Goal: Task Accomplishment & Management: Use online tool/utility

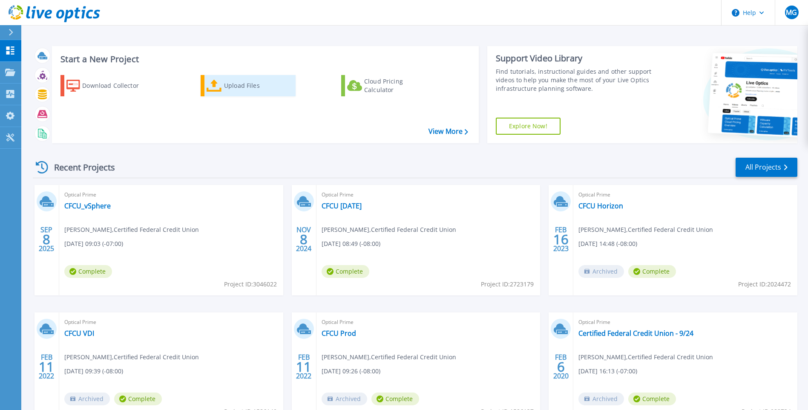
click at [229, 91] on div "Upload Files" at bounding box center [258, 85] width 68 height 17
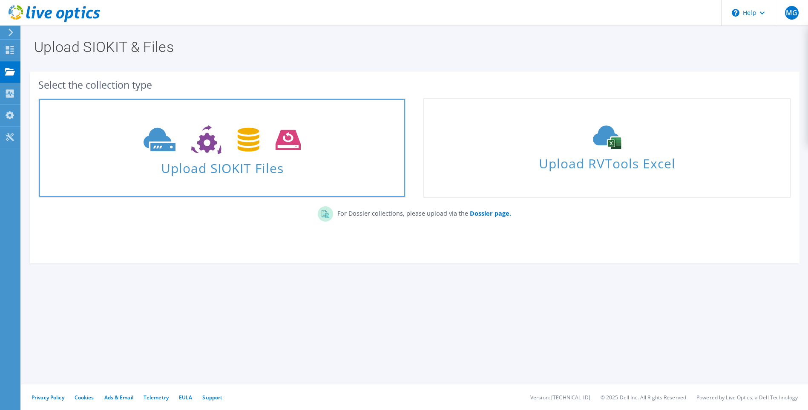
click at [227, 170] on span "Upload SIOKIT Files" at bounding box center [222, 165] width 366 height 18
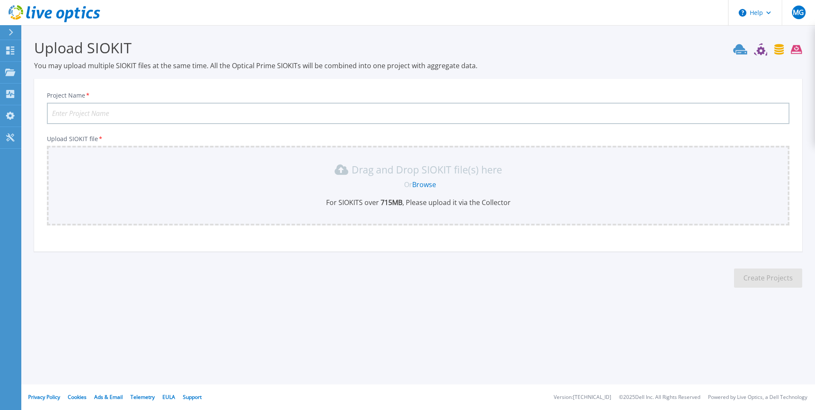
click at [113, 114] on input "Project Name *" at bounding box center [418, 113] width 742 height 21
type input "CFCU-2025-Combo"
click at [424, 185] on link "Browse" at bounding box center [424, 184] width 24 height 9
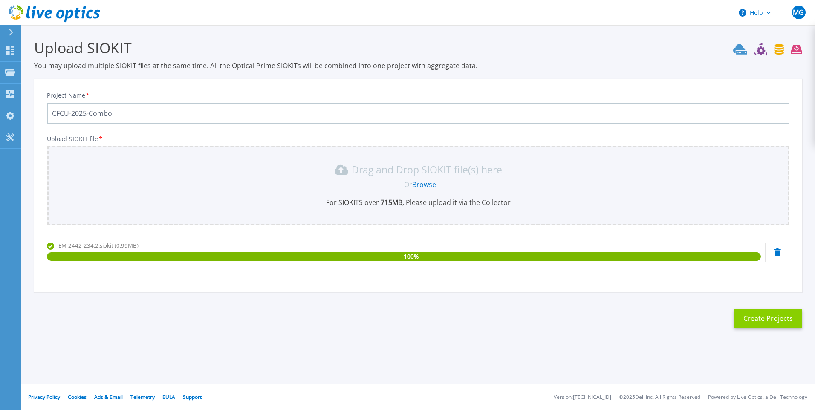
click at [761, 313] on button "Create Projects" at bounding box center [768, 318] width 68 height 19
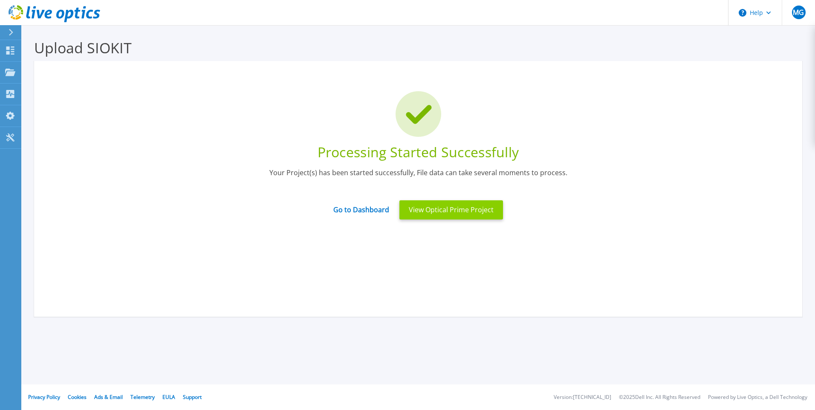
click at [455, 211] on button "View Optical Prime Project" at bounding box center [451, 209] width 104 height 19
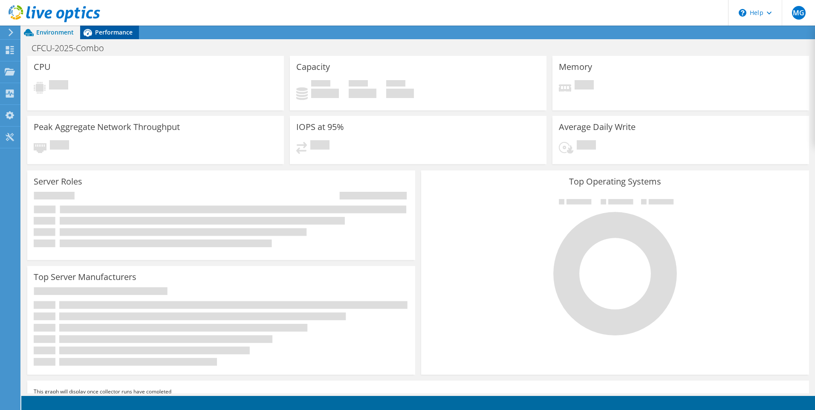
click at [105, 30] on span "Performance" at bounding box center [113, 32] width 37 height 8
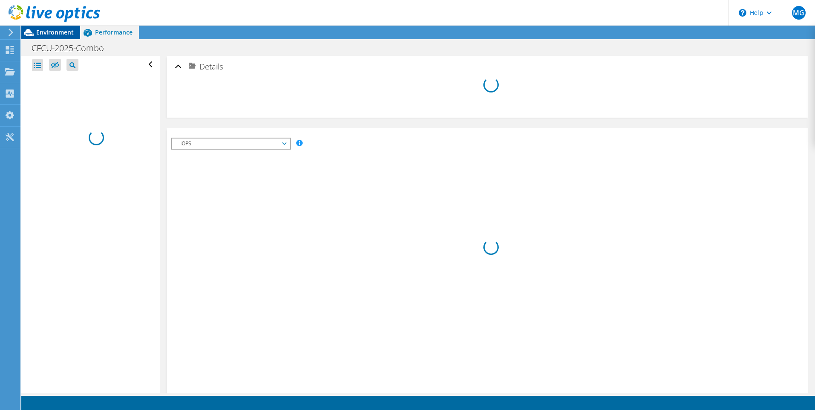
click at [53, 32] on span "Environment" at bounding box center [54, 32] width 37 height 8
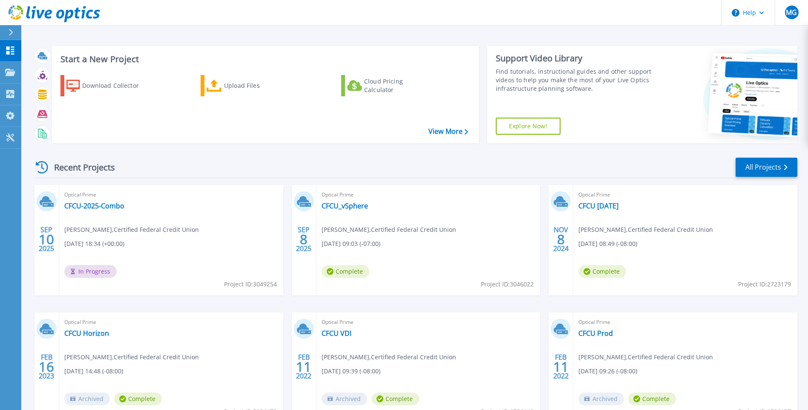
scroll to position [62, 0]
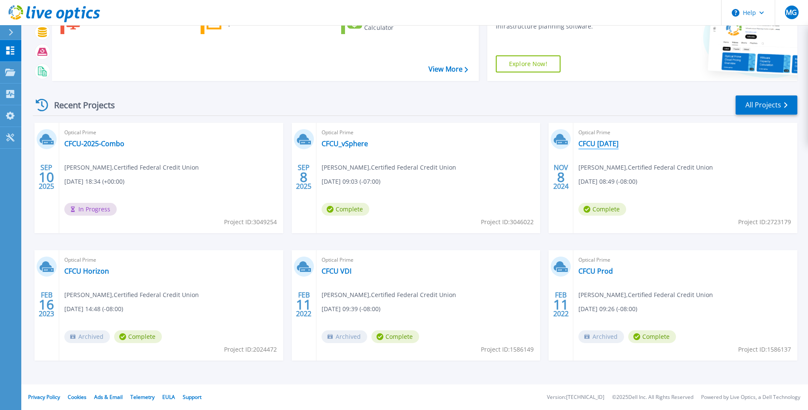
click at [599, 143] on link "CFCU Nov 2024" at bounding box center [599, 143] width 40 height 9
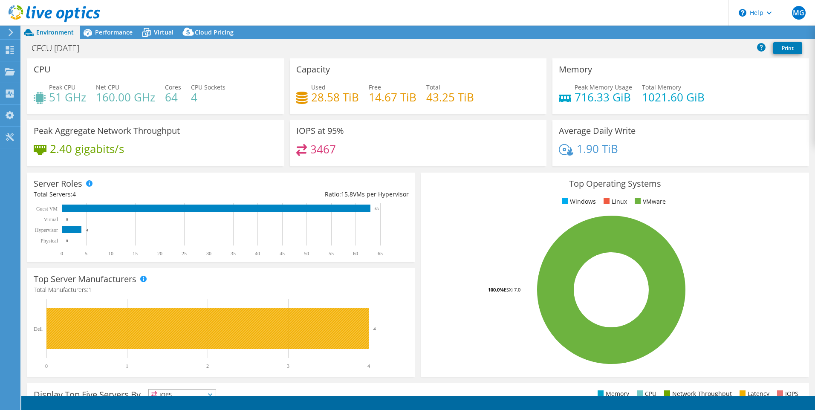
select select "USD"
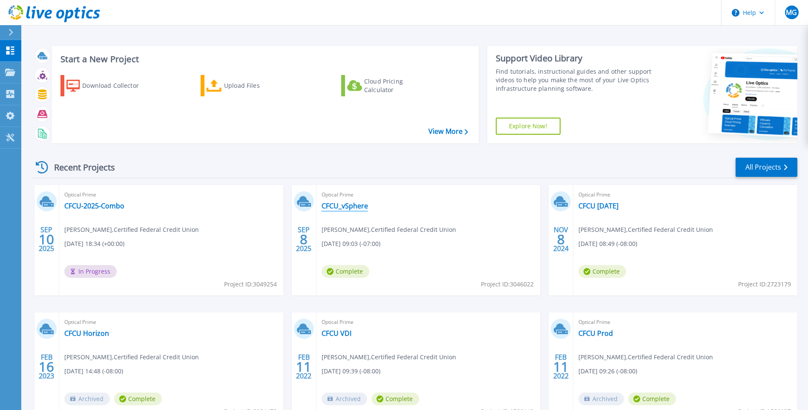
click at [330, 206] on link "CFCU_vSphere" at bounding box center [345, 206] width 46 height 9
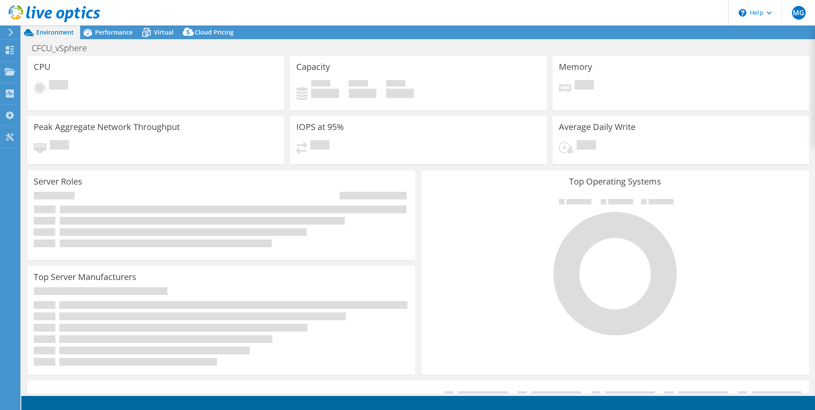
select select "USD"
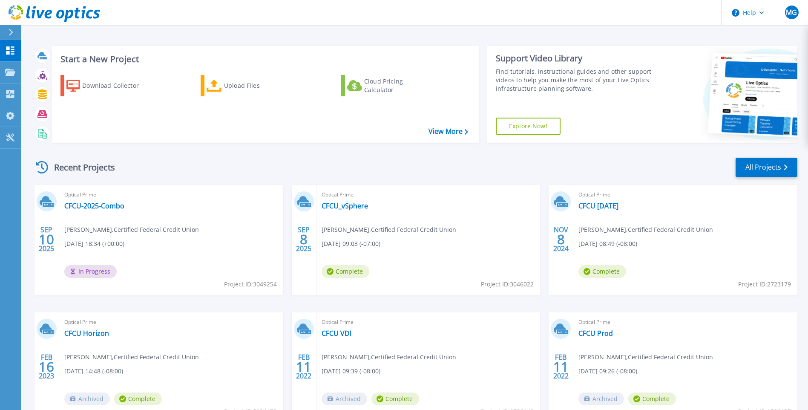
scroll to position [43, 0]
click at [98, 204] on link "CFCU-2025-Combo" at bounding box center [94, 206] width 60 height 9
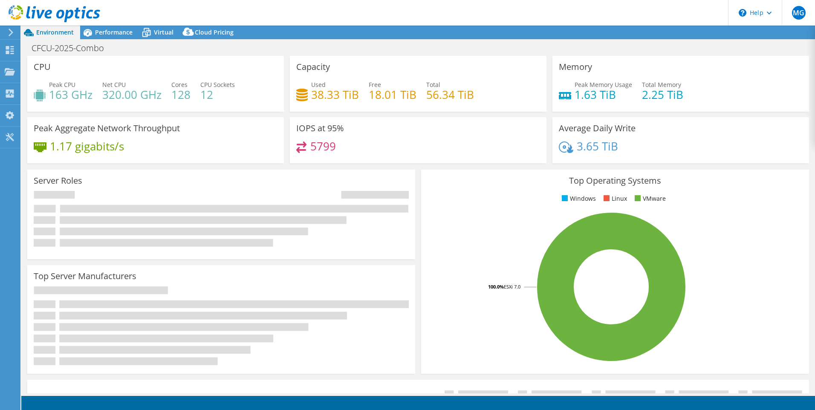
select select "USD"
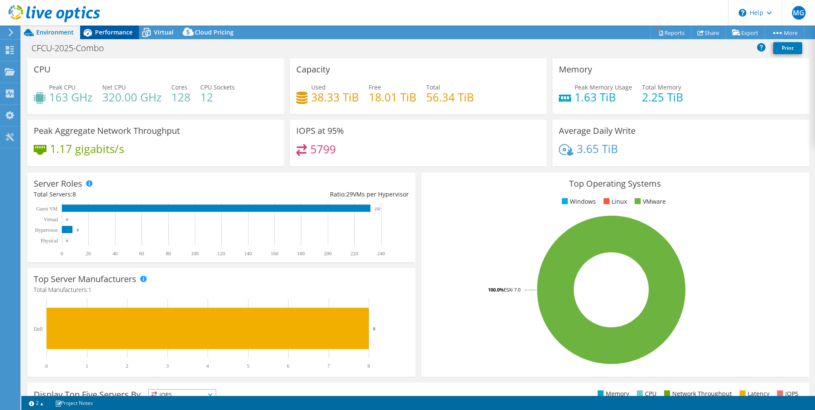
click at [110, 29] on span "Performance" at bounding box center [113, 32] width 37 height 8
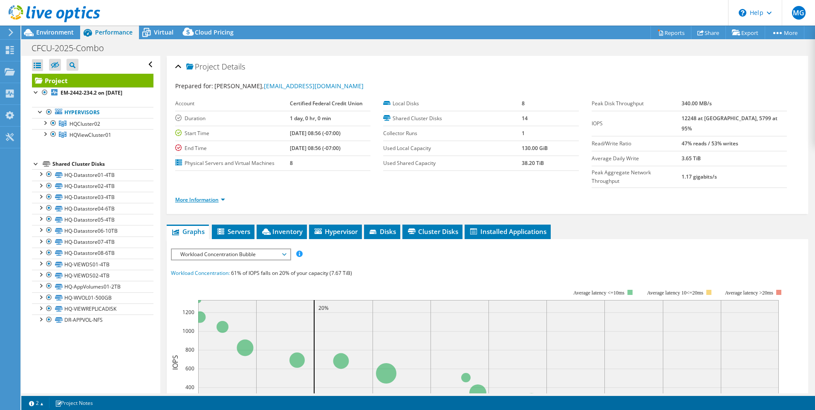
click at [221, 196] on link "More Information" at bounding box center [200, 199] width 50 height 7
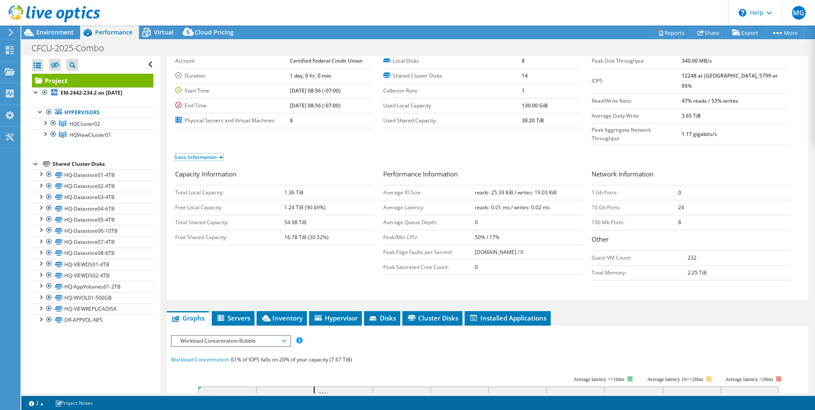
scroll to position [170, 0]
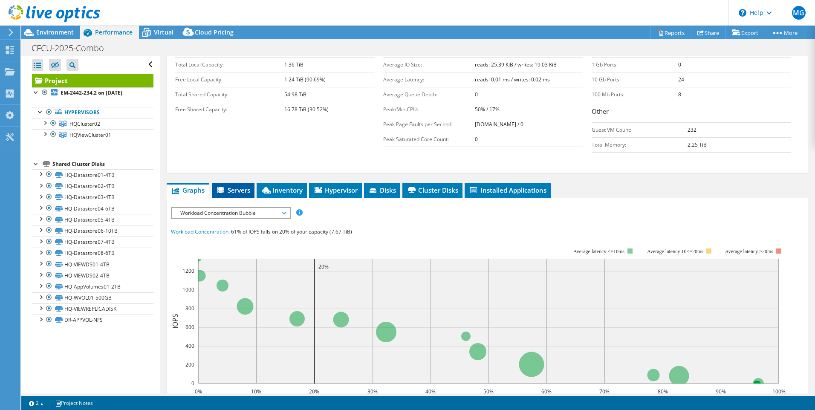
click at [238, 186] on span "Servers" at bounding box center [233, 190] width 34 height 9
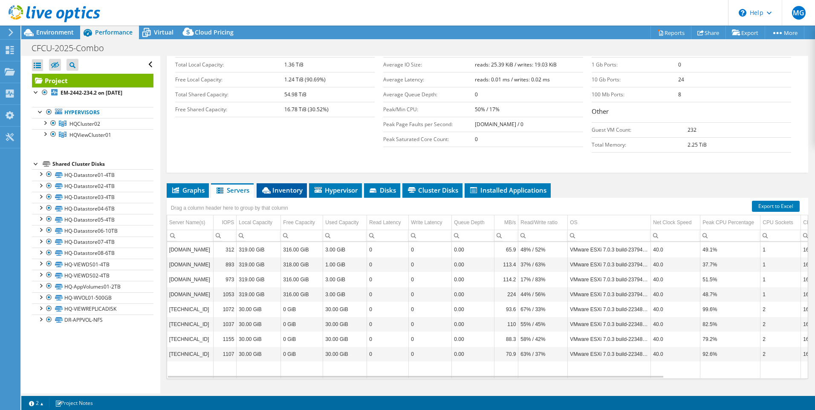
click at [282, 186] on span "Inventory" at bounding box center [282, 190] width 42 height 9
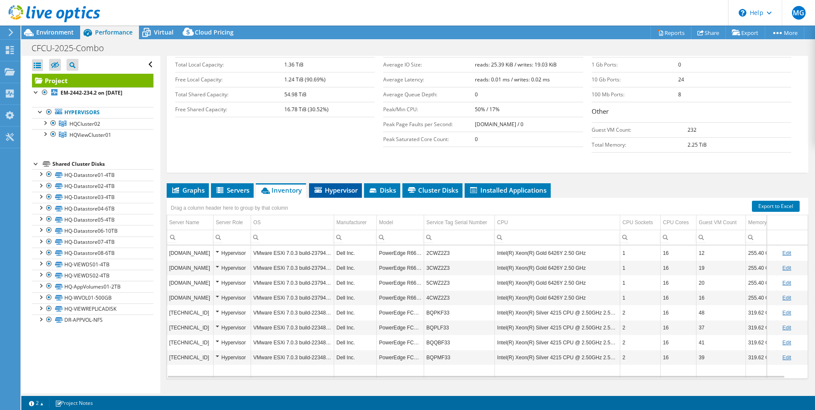
click at [341, 186] on span "Hypervisor" at bounding box center [335, 190] width 44 height 9
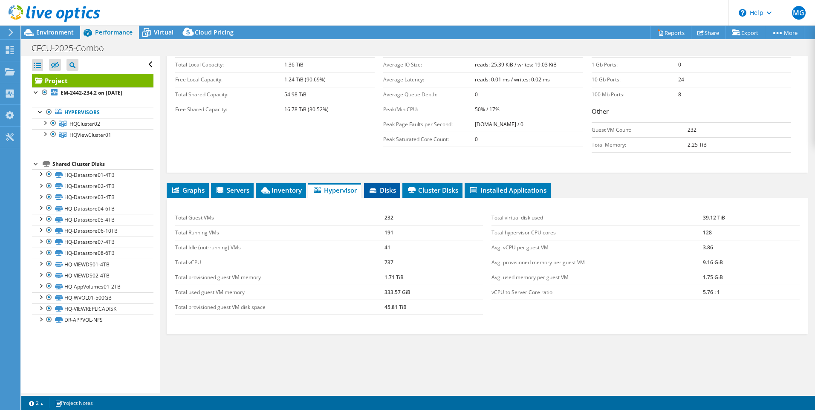
click at [382, 186] on span "Disks" at bounding box center [382, 190] width 28 height 9
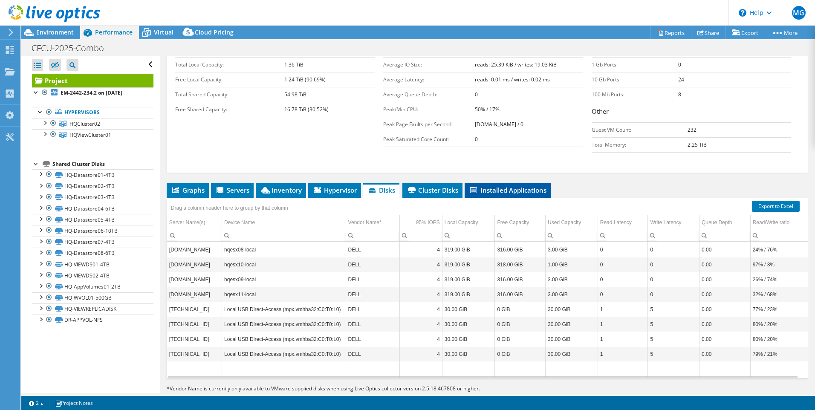
click at [490, 186] on span "Installed Applications" at bounding box center [508, 190] width 78 height 9
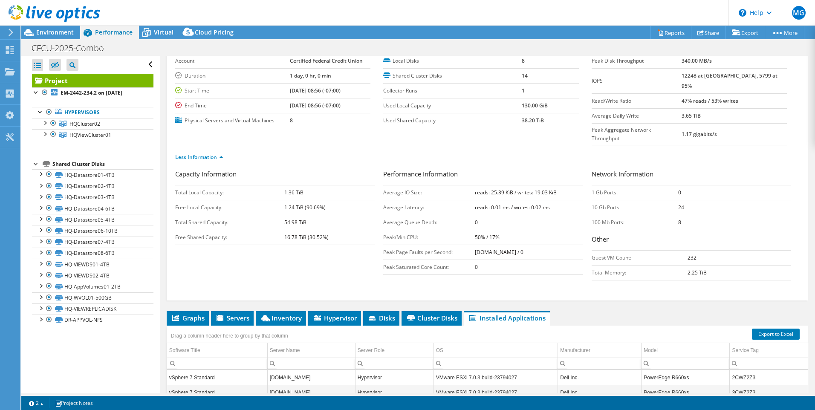
scroll to position [0, 0]
